Goal: Information Seeking & Learning: Compare options

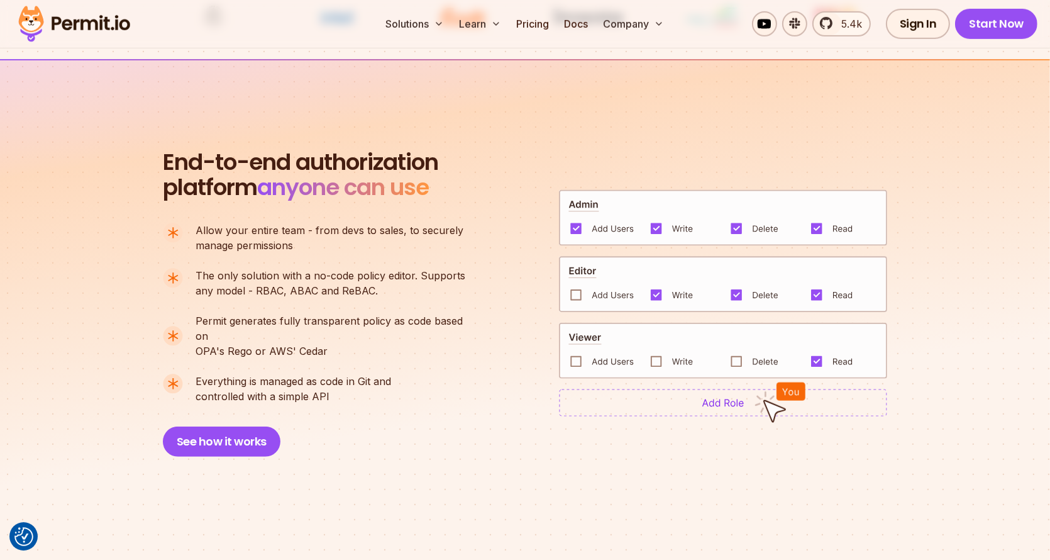
scroll to position [754, 0]
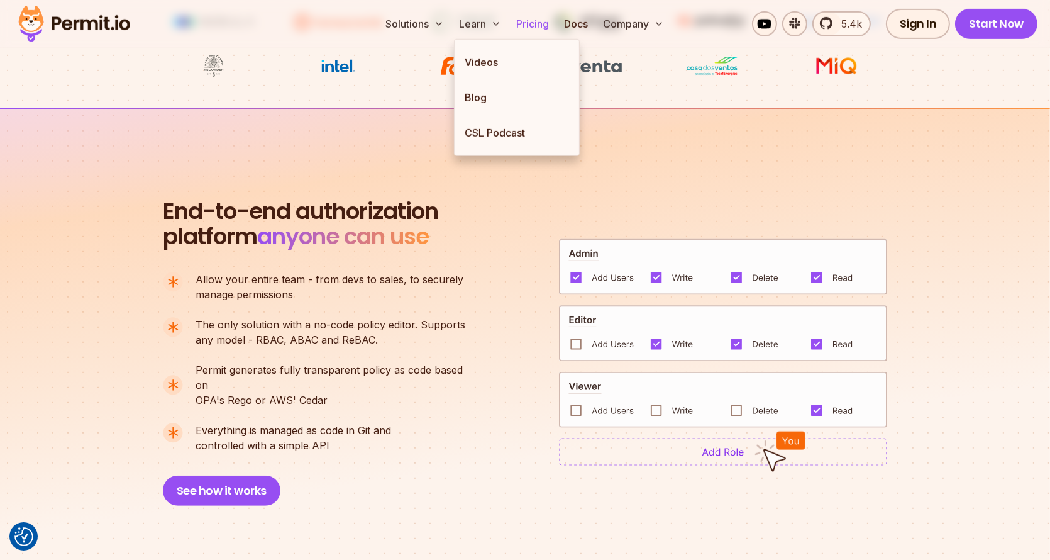
click at [534, 18] on link "Pricing" at bounding box center [532, 23] width 43 height 25
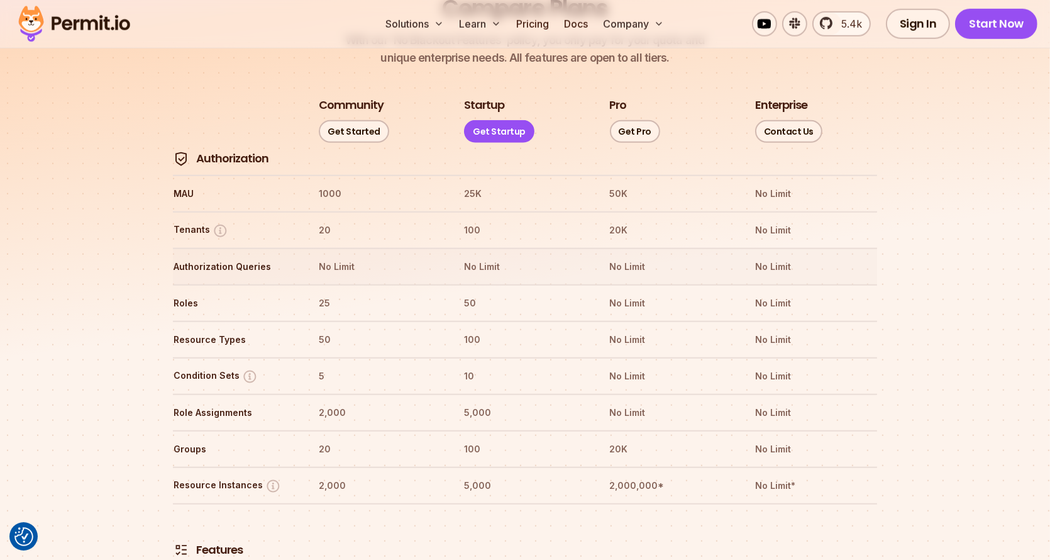
scroll to position [1524, 0]
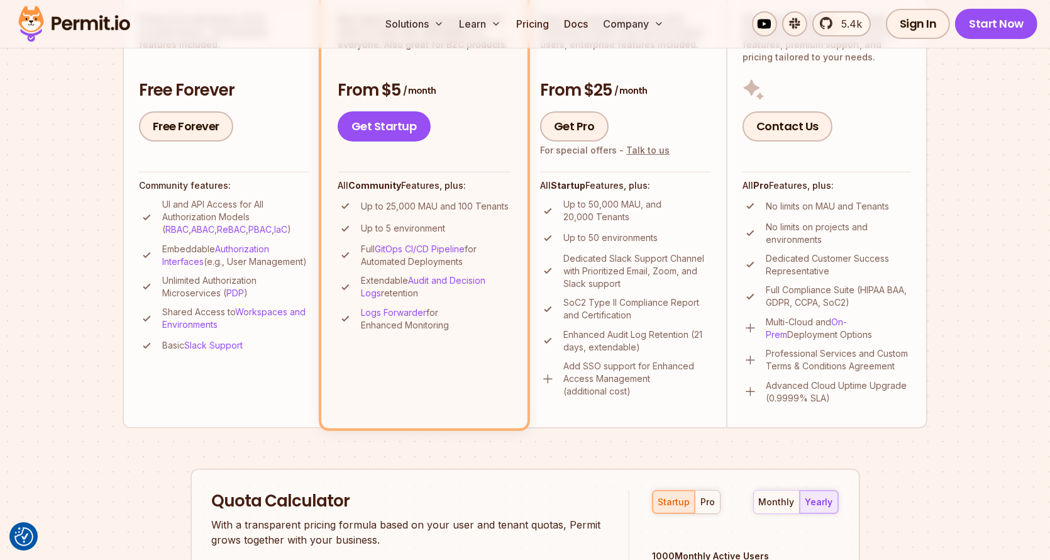
scroll to position [3044, 0]
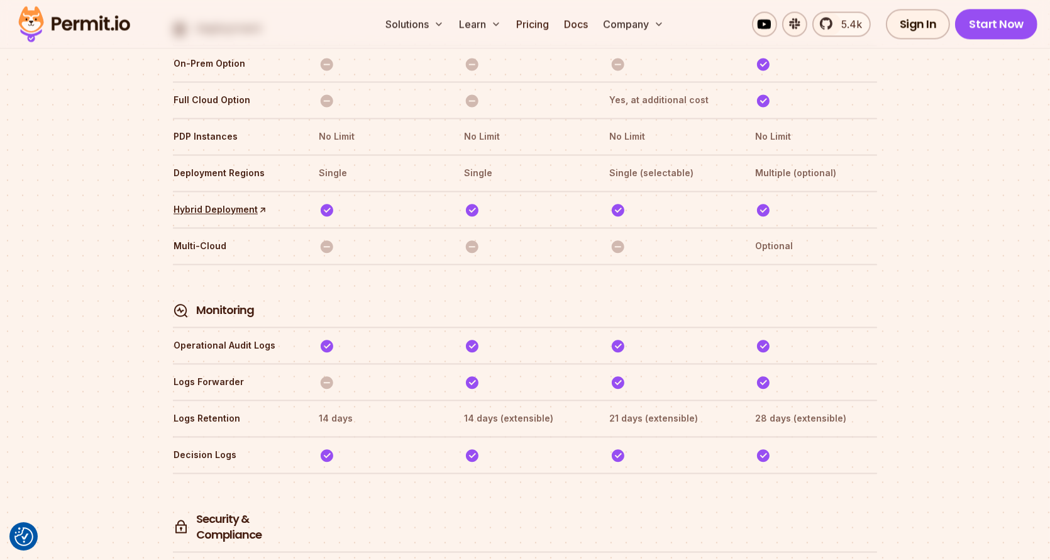
click at [924, 362] on section "Compare Plans With our `No Blackout Features` policy, you only pay for your quo…" at bounding box center [525, 50] width 1050 height 3402
click at [818, 408] on th "28 days (extensible)" at bounding box center [815, 418] width 123 height 20
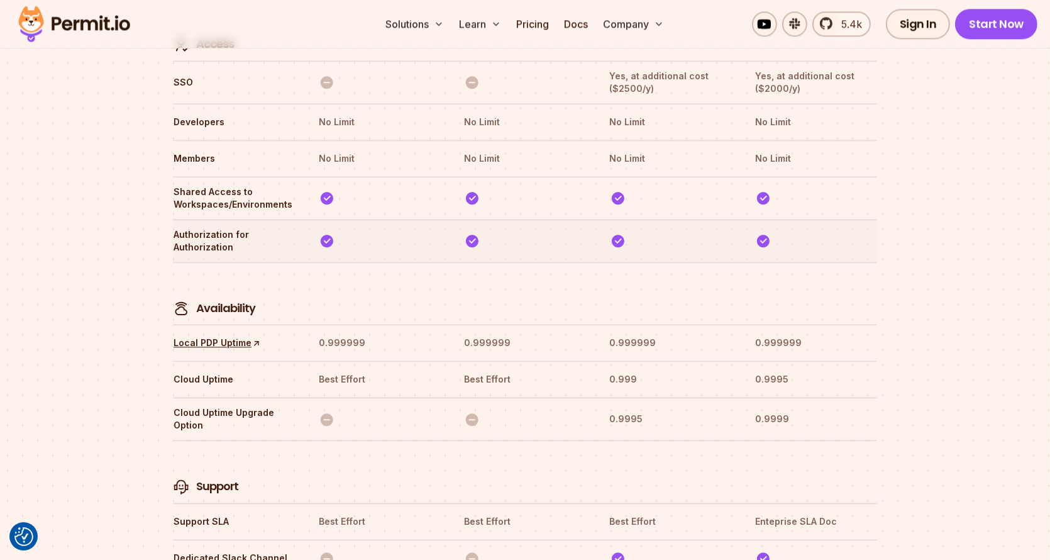
scroll to position [3625, 0]
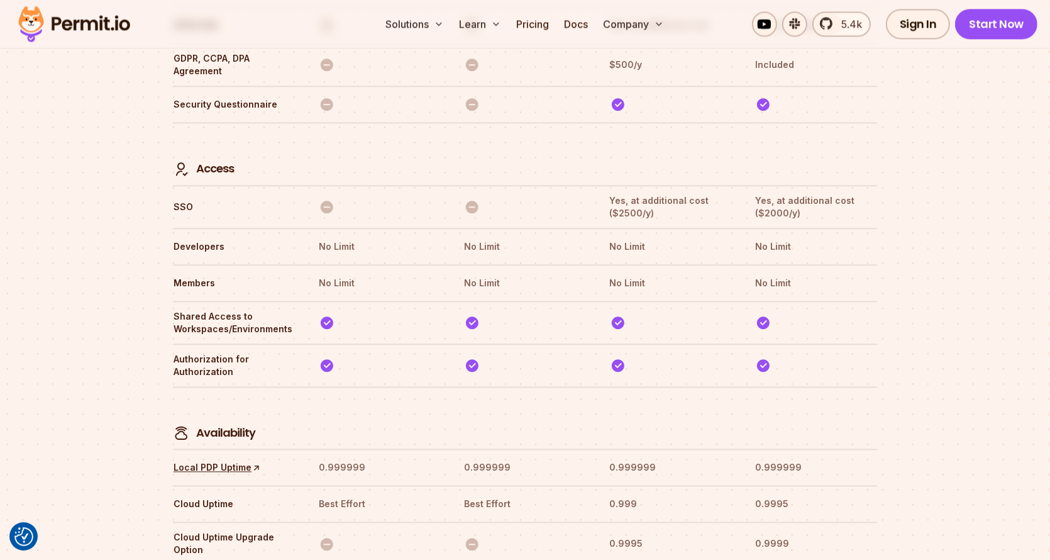
click at [194, 236] on th "Developers" at bounding box center [234, 246] width 123 height 20
drag, startPoint x: 194, startPoint y: 180, endPoint x: 352, endPoint y: 180, distance: 158.4
click at [352, 228] on tr "Developers No Limit No Limit No Limit No Limit" at bounding box center [525, 246] width 704 height 36
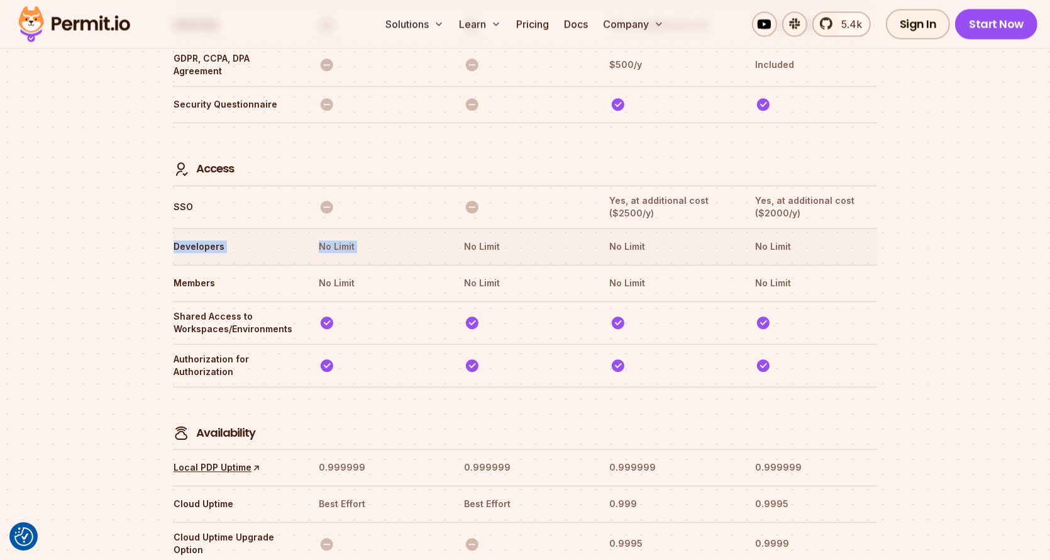
click at [380, 228] on tr "Developers No Limit No Limit No Limit No Limit" at bounding box center [525, 246] width 704 height 36
